Goal: Entertainment & Leisure: Consume media (video, audio)

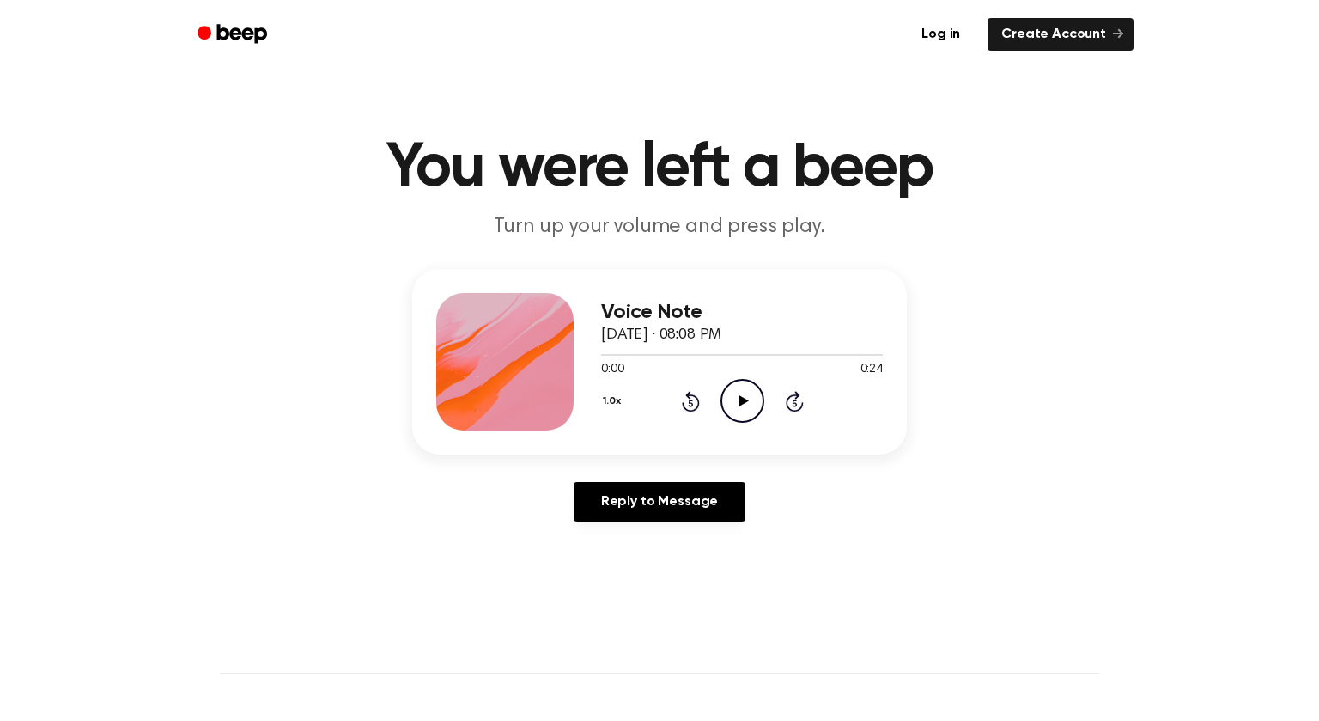
click at [753, 410] on icon "Play Audio" at bounding box center [743, 401] width 44 height 44
click at [741, 411] on icon "Play Audio" at bounding box center [743, 401] width 44 height 44
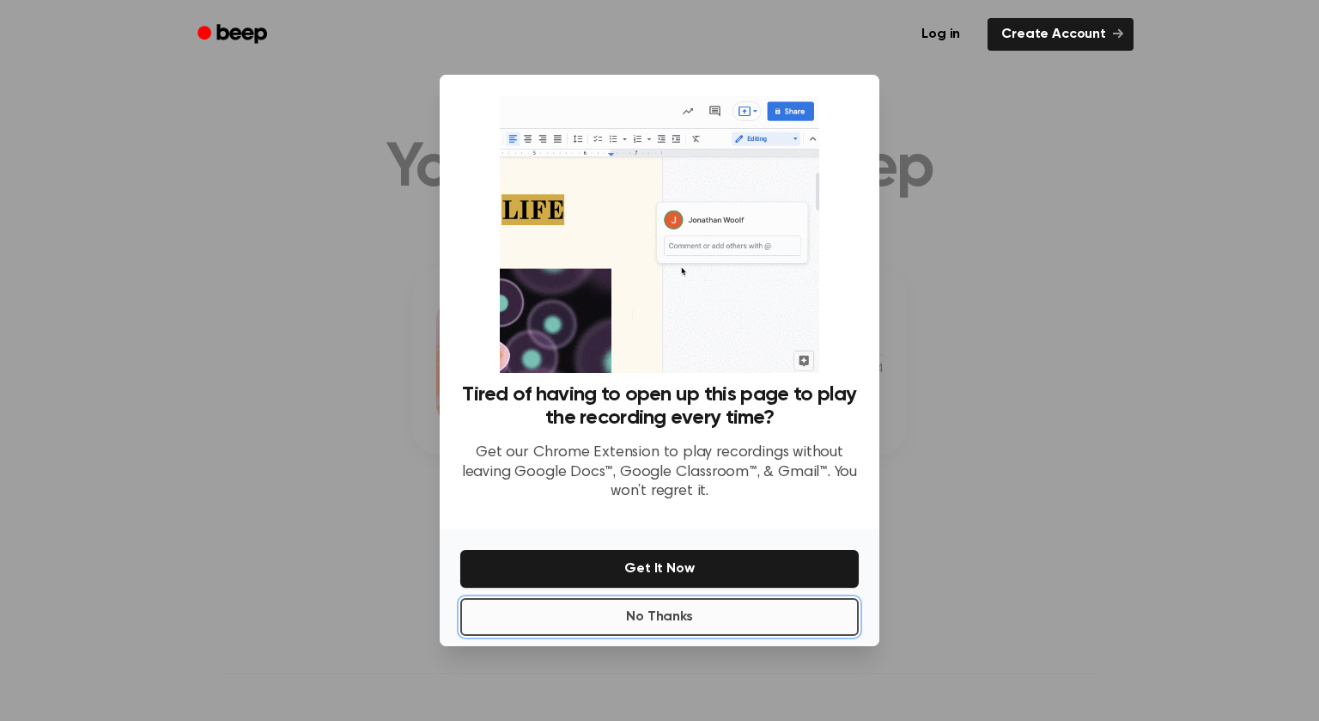
click at [724, 607] on button "No Thanks" at bounding box center [659, 617] width 399 height 38
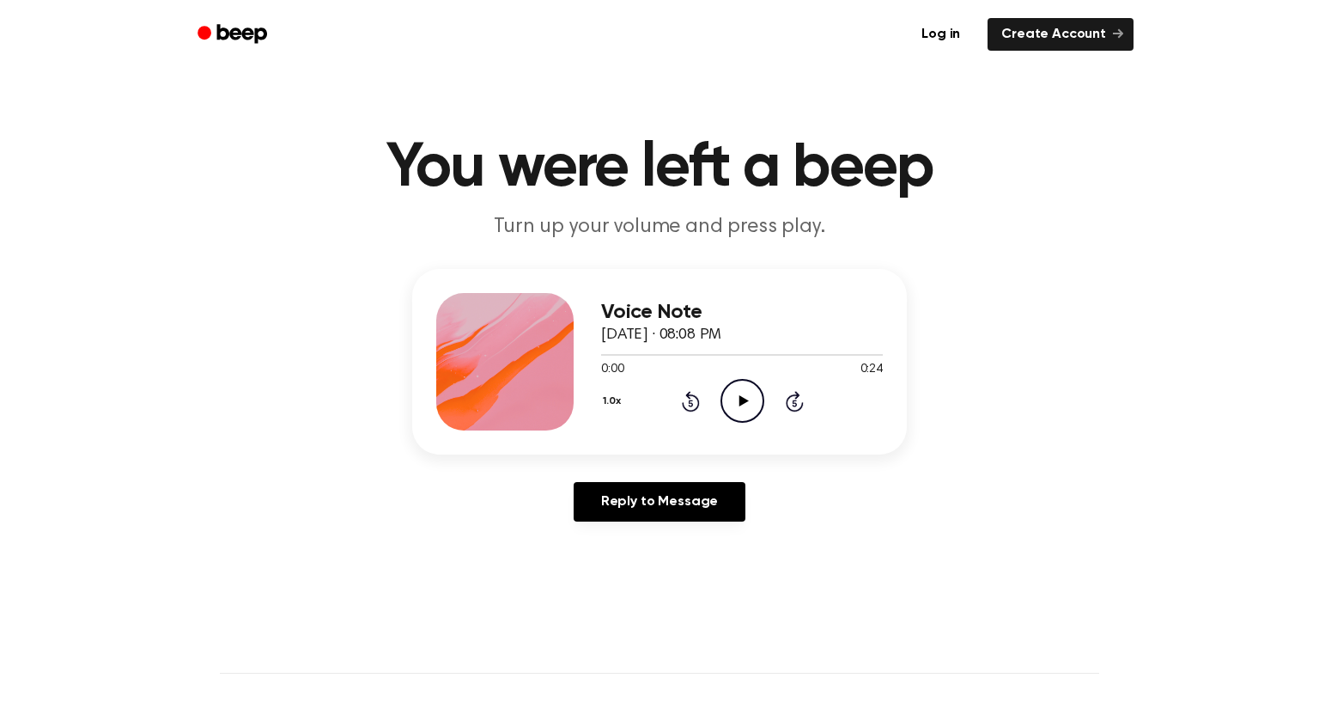
click at [739, 387] on icon "Play Audio" at bounding box center [743, 401] width 44 height 44
click at [692, 403] on icon "Rewind 5 seconds" at bounding box center [690, 401] width 19 height 22
click at [727, 394] on icon "Play Audio" at bounding box center [743, 401] width 44 height 44
click at [749, 412] on icon "Play Audio" at bounding box center [743, 401] width 44 height 44
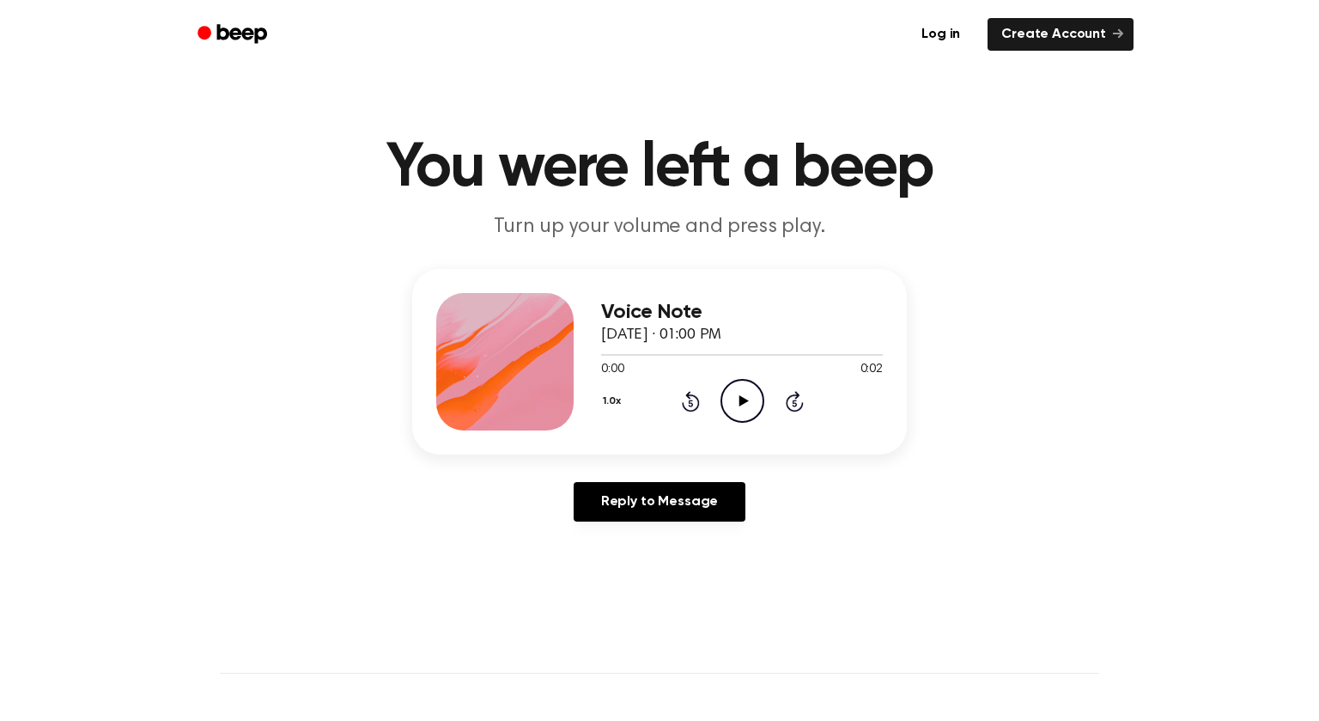
click at [726, 399] on icon "Play Audio" at bounding box center [743, 401] width 44 height 44
click at [733, 398] on icon "Pause Audio" at bounding box center [743, 401] width 44 height 44
click at [703, 399] on div "1.0x Rewind 5 seconds Play Audio Skip 5 seconds" at bounding box center [742, 401] width 282 height 44
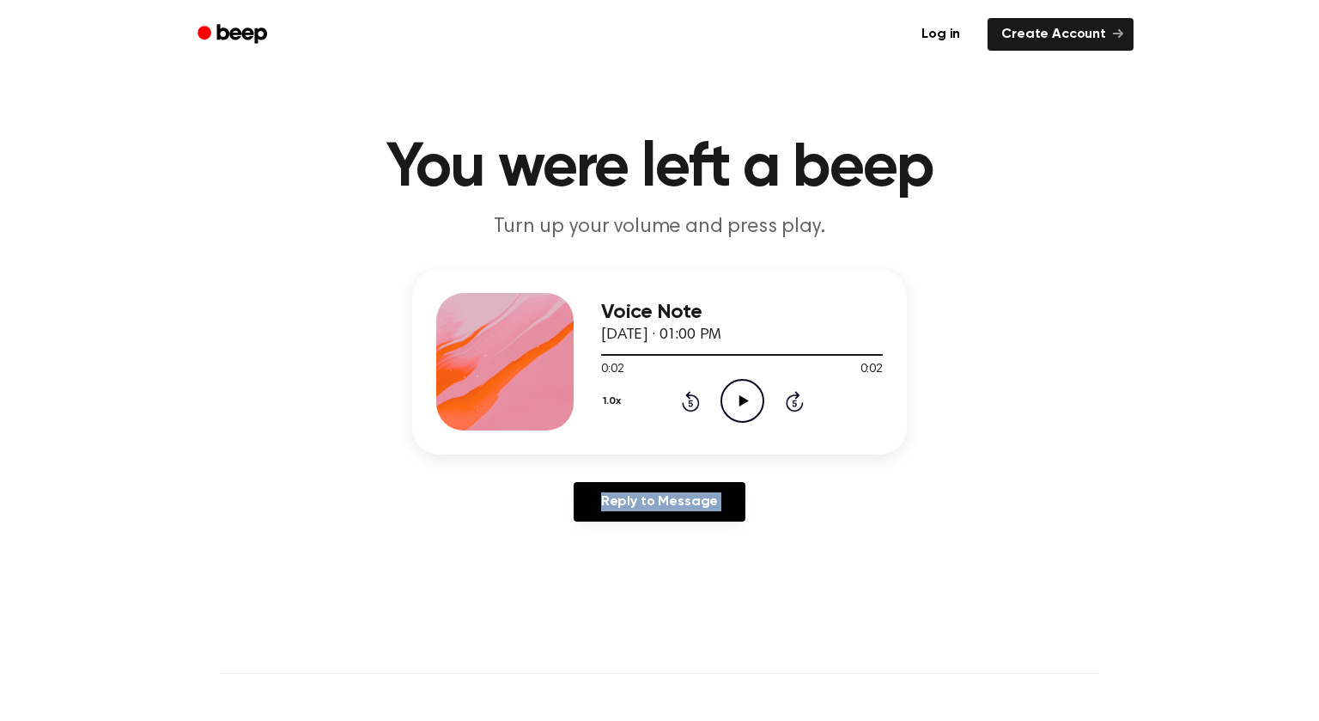
click at [694, 398] on icon "Rewind 5 seconds" at bounding box center [690, 401] width 19 height 22
click at [728, 401] on icon "Play Audio" at bounding box center [743, 401] width 44 height 44
click at [733, 402] on icon "Play Audio" at bounding box center [743, 401] width 44 height 44
click at [0, 697] on main "You were left a beep Turn up your volume and press play. Voice Note September 1…" at bounding box center [659, 529] width 1319 height 1059
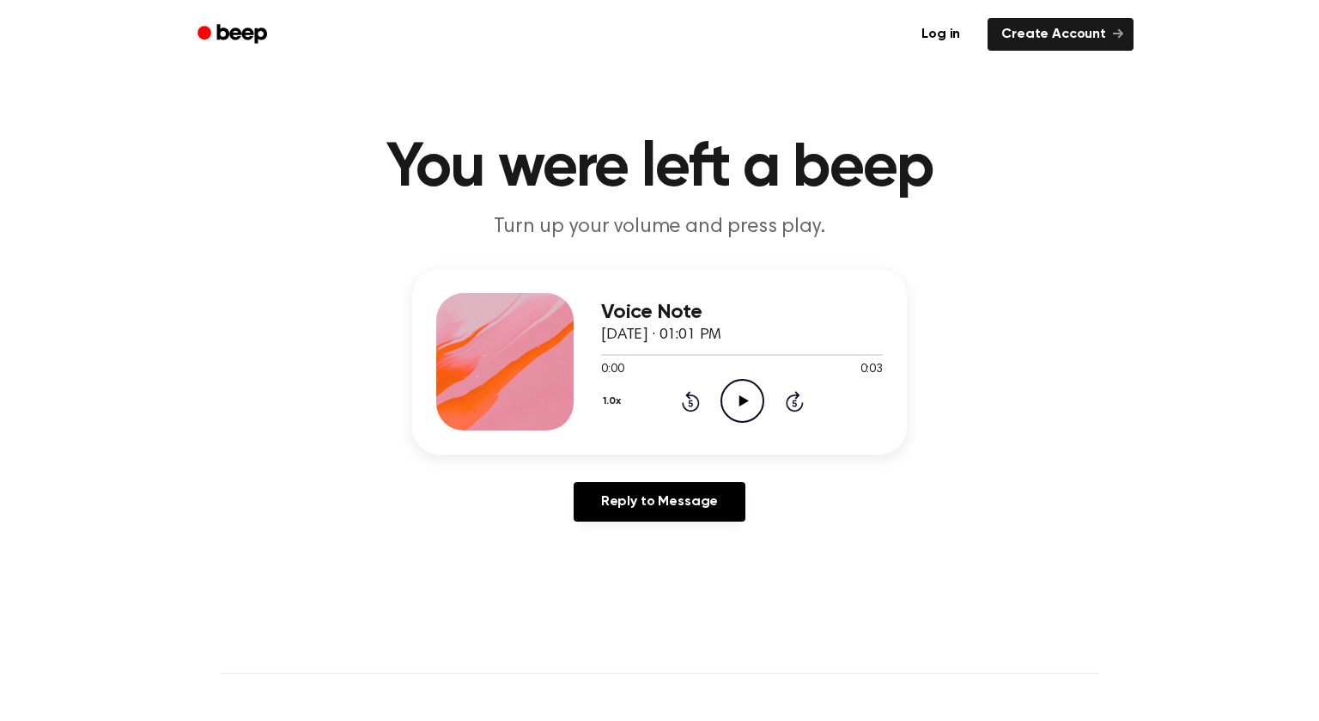
click at [733, 398] on icon "Play Audio" at bounding box center [743, 401] width 44 height 44
click at [739, 400] on icon at bounding box center [743, 400] width 9 height 11
